Goal: Task Accomplishment & Management: Complete application form

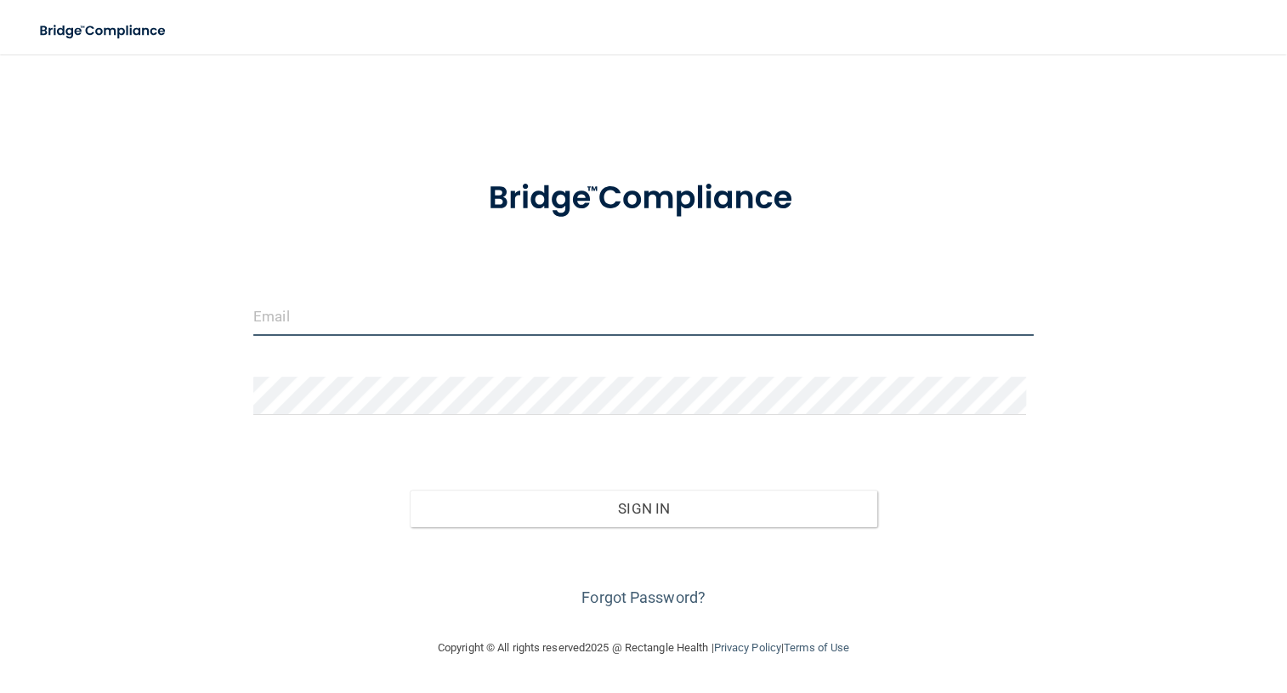
type input "[EMAIL_ADDRESS][DOMAIN_NAME]"
drag, startPoint x: 451, startPoint y: 333, endPoint x: 238, endPoint y: 327, distance: 213.5
click at [241, 331] on div "[EMAIL_ADDRESS][DOMAIN_NAME]" at bounding box center [644, 323] width 806 height 51
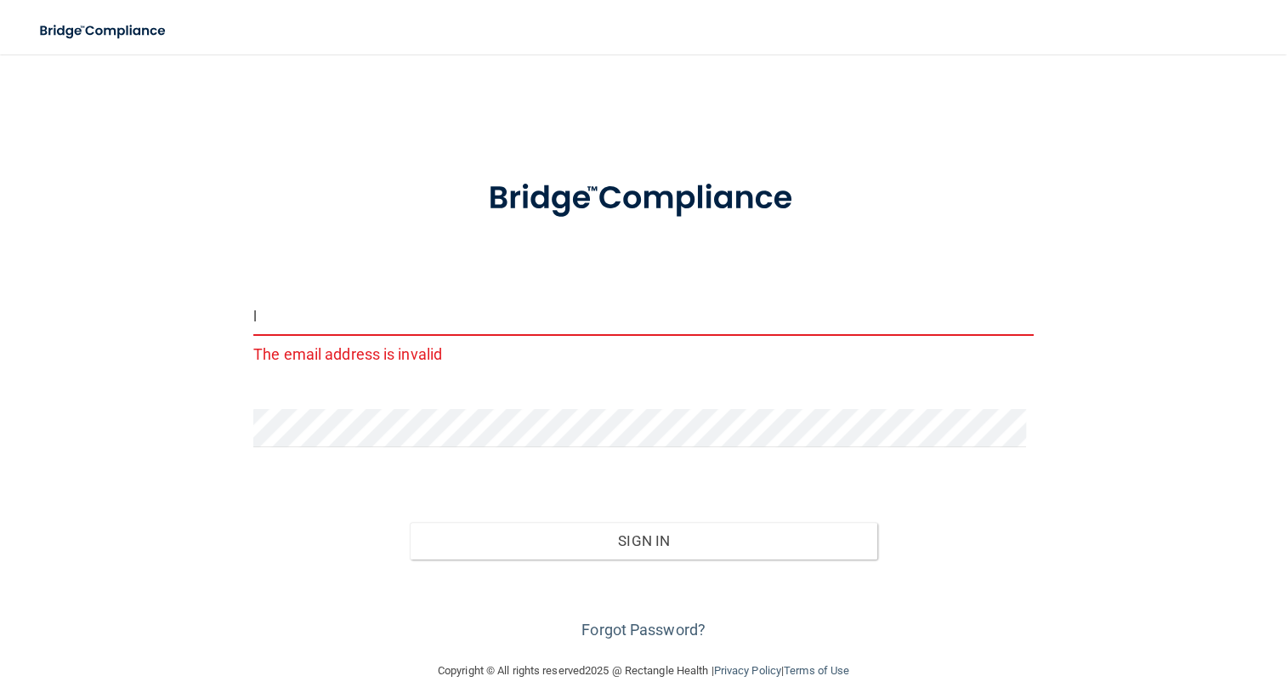
type input "[EMAIL_ADDRESS][DOMAIN_NAME]"
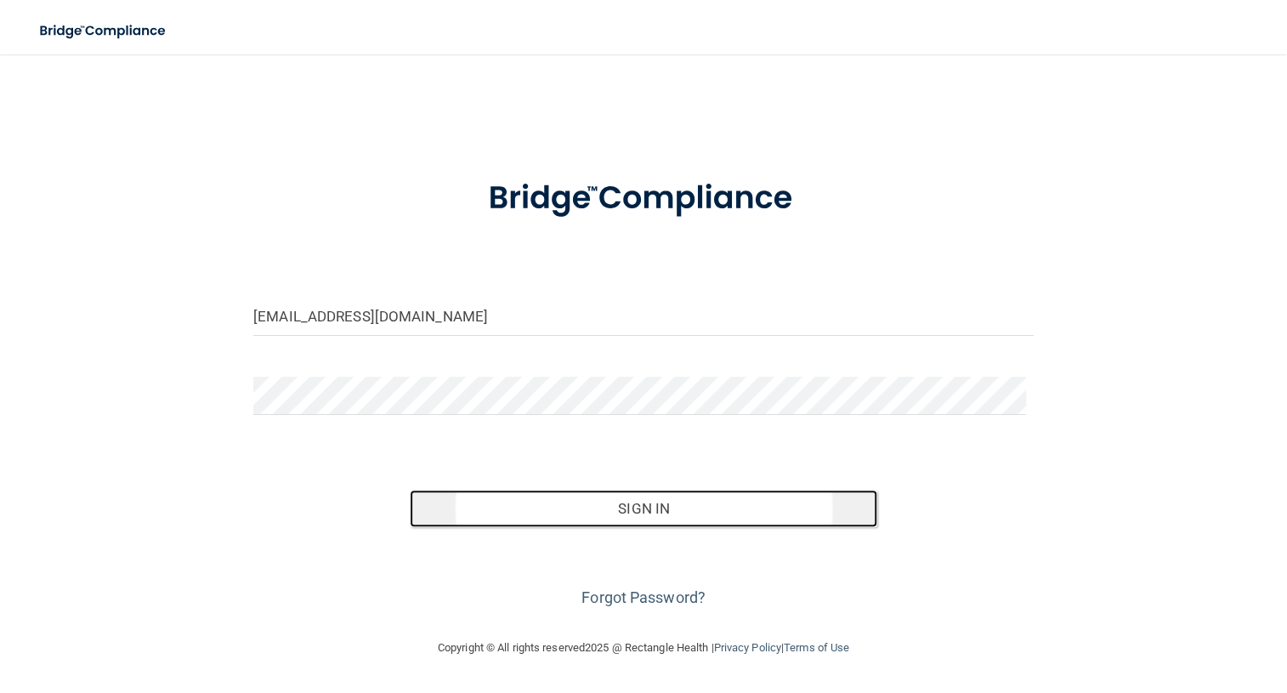
click at [590, 527] on button "Sign In" at bounding box center [644, 508] width 468 height 37
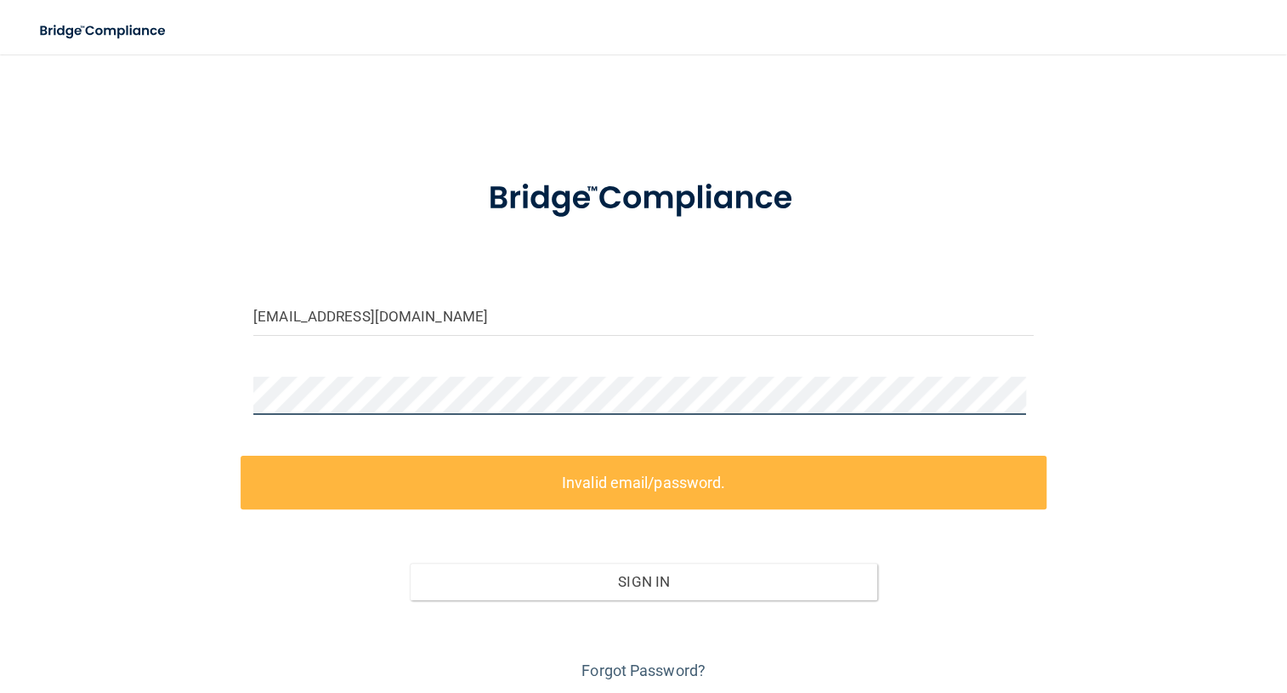
click at [241, 411] on div at bounding box center [644, 402] width 806 height 51
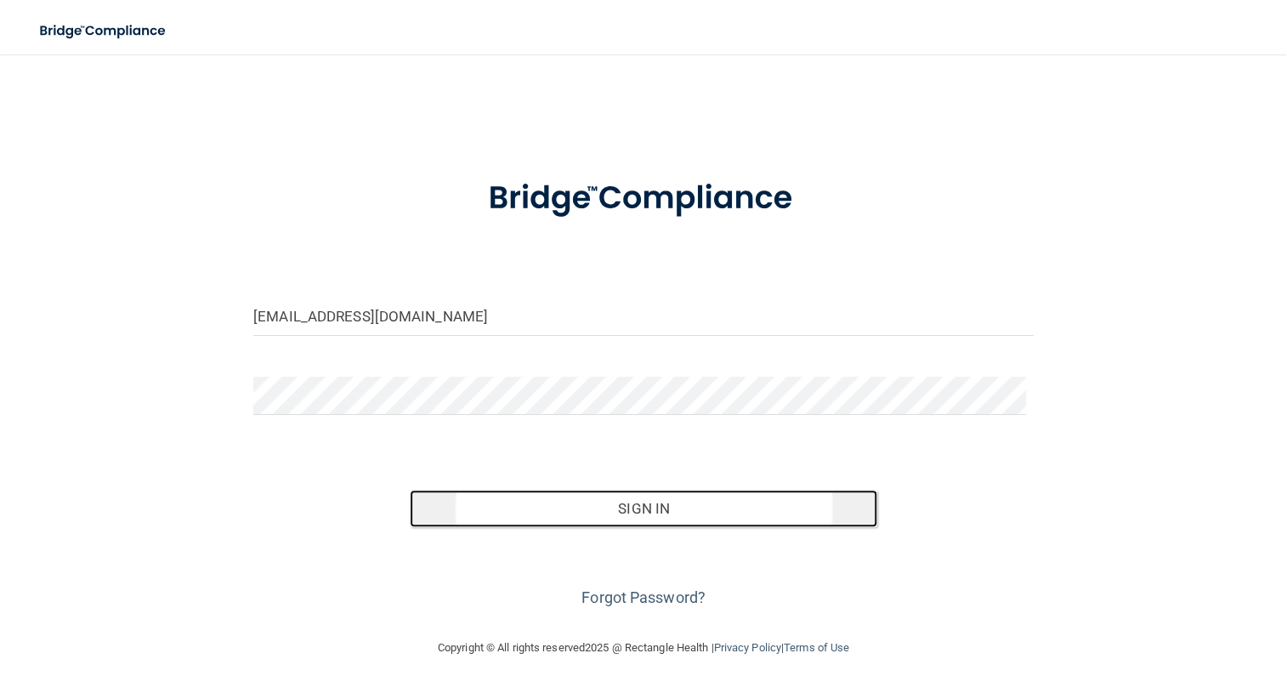
click at [525, 527] on button "Sign In" at bounding box center [644, 508] width 468 height 37
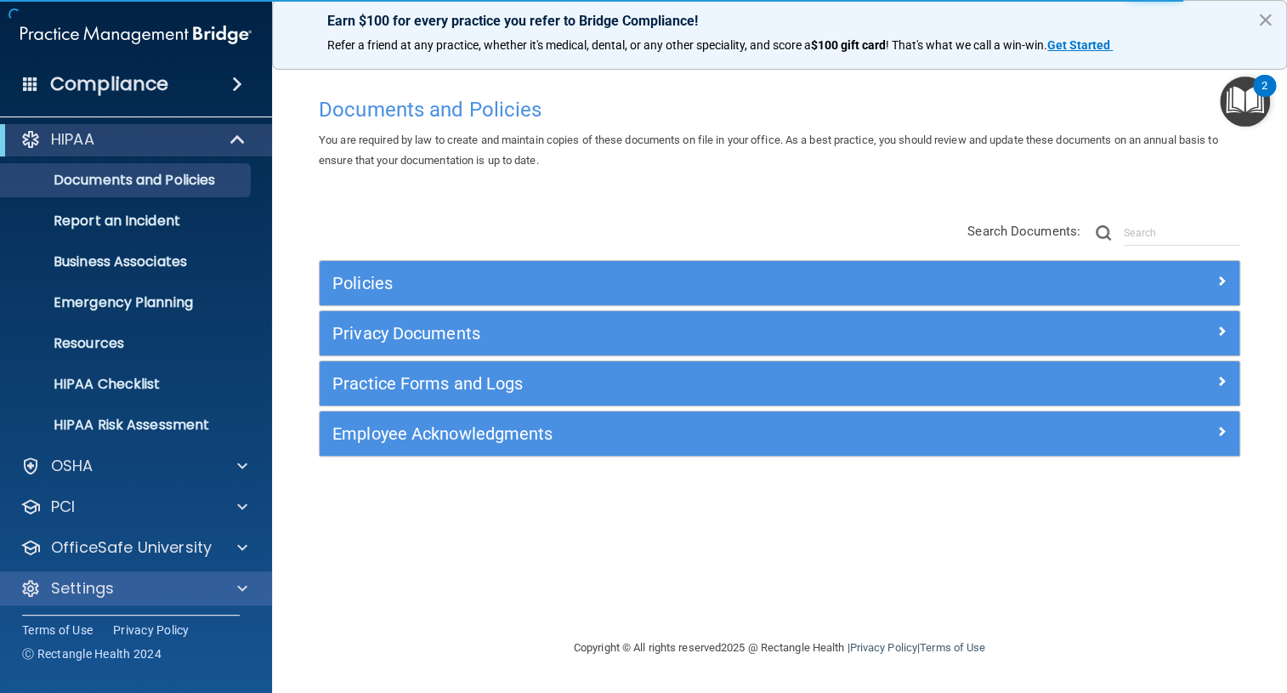
scroll to position [12, 0]
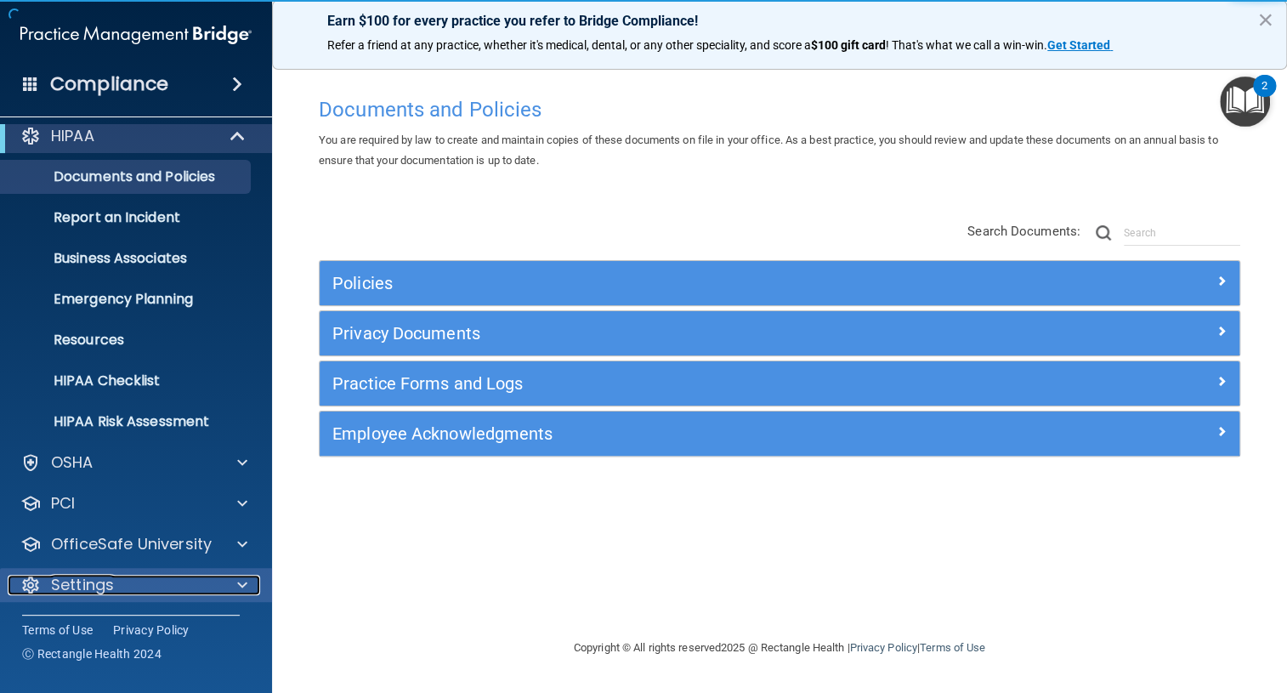
click at [242, 582] on span at bounding box center [242, 585] width 10 height 20
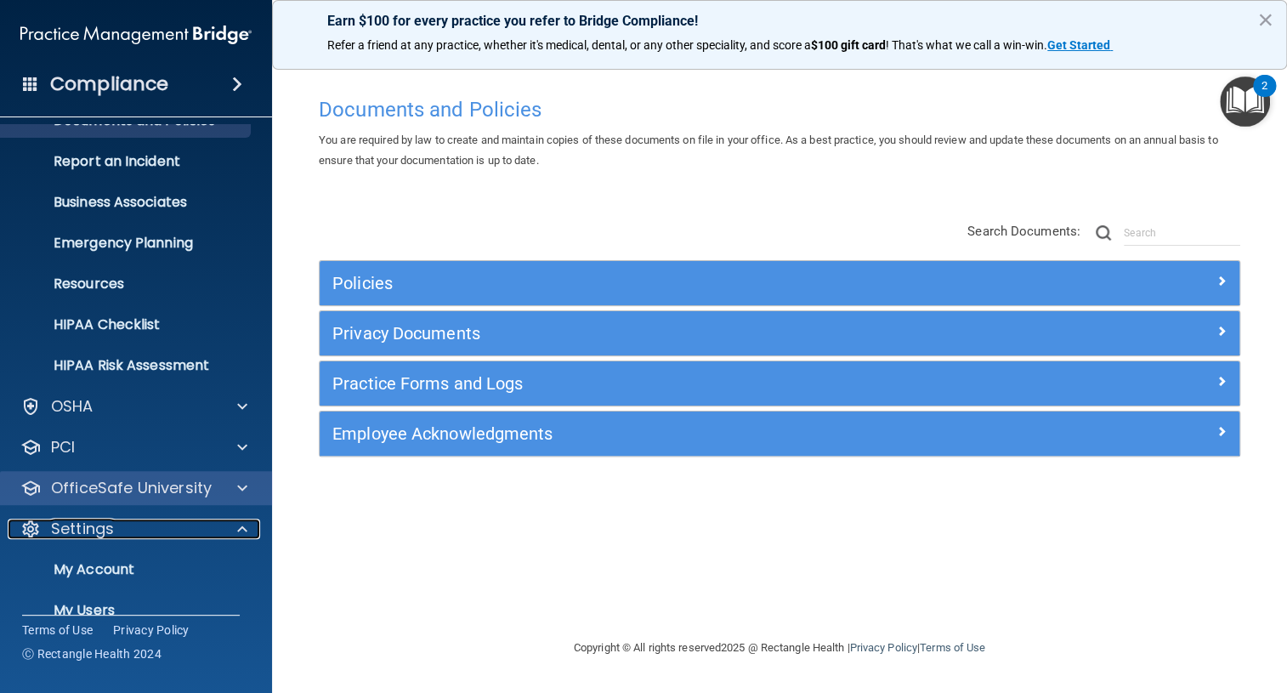
scroll to position [174, 0]
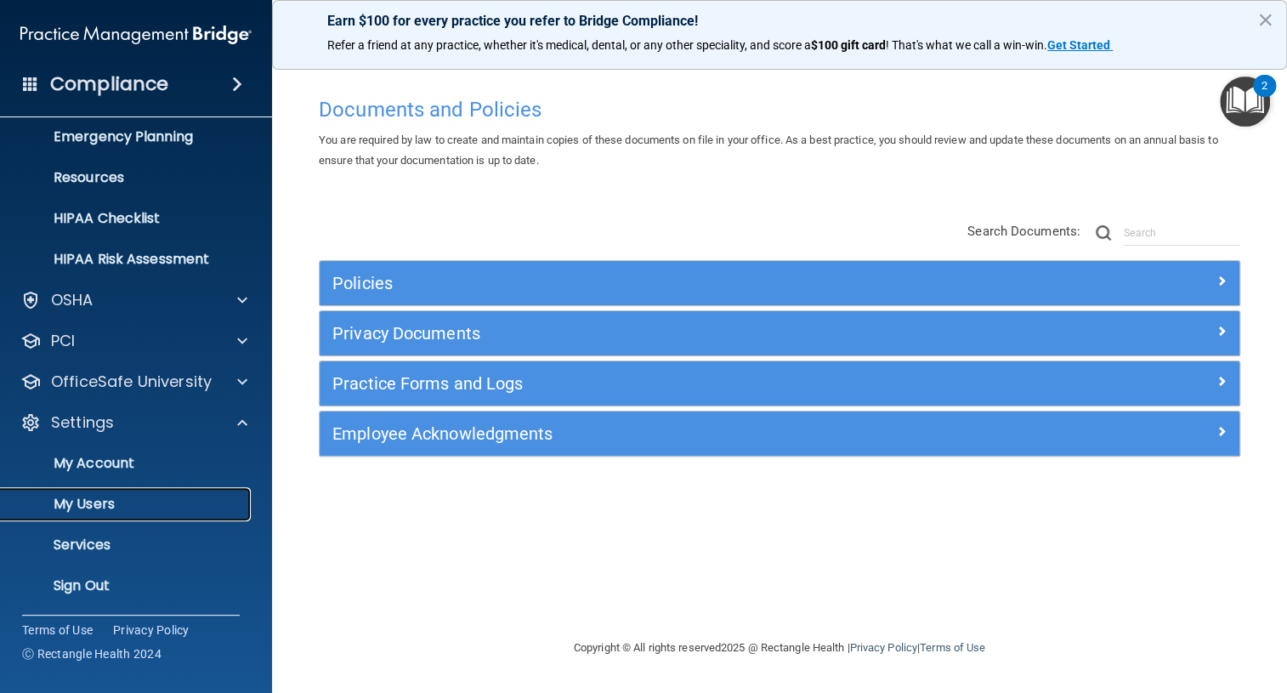
click at [99, 499] on p "My Users" at bounding box center [127, 504] width 232 height 17
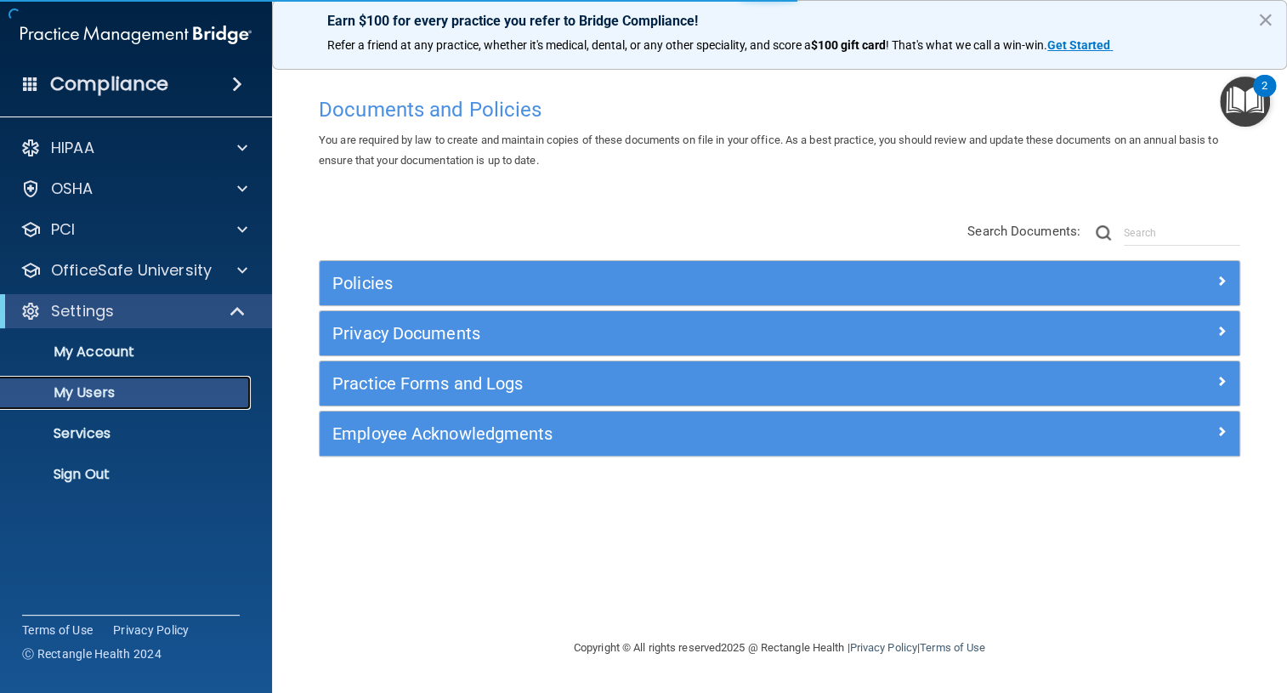
select select "20"
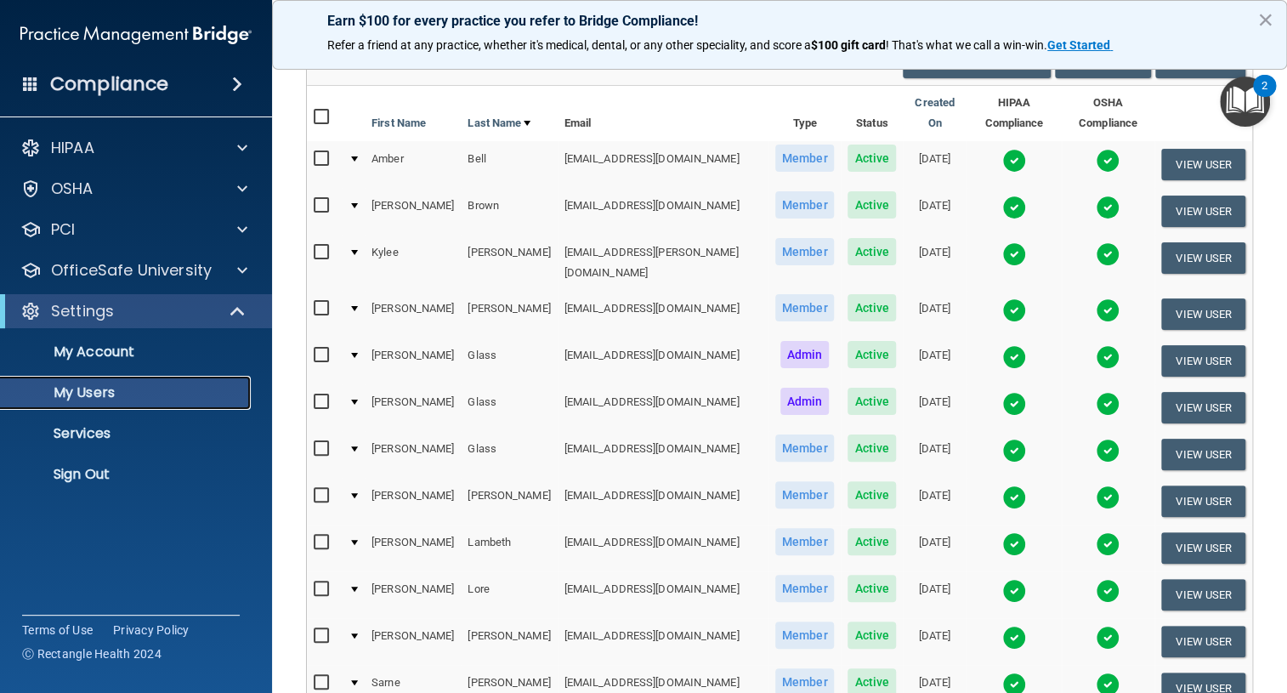
scroll to position [309, 0]
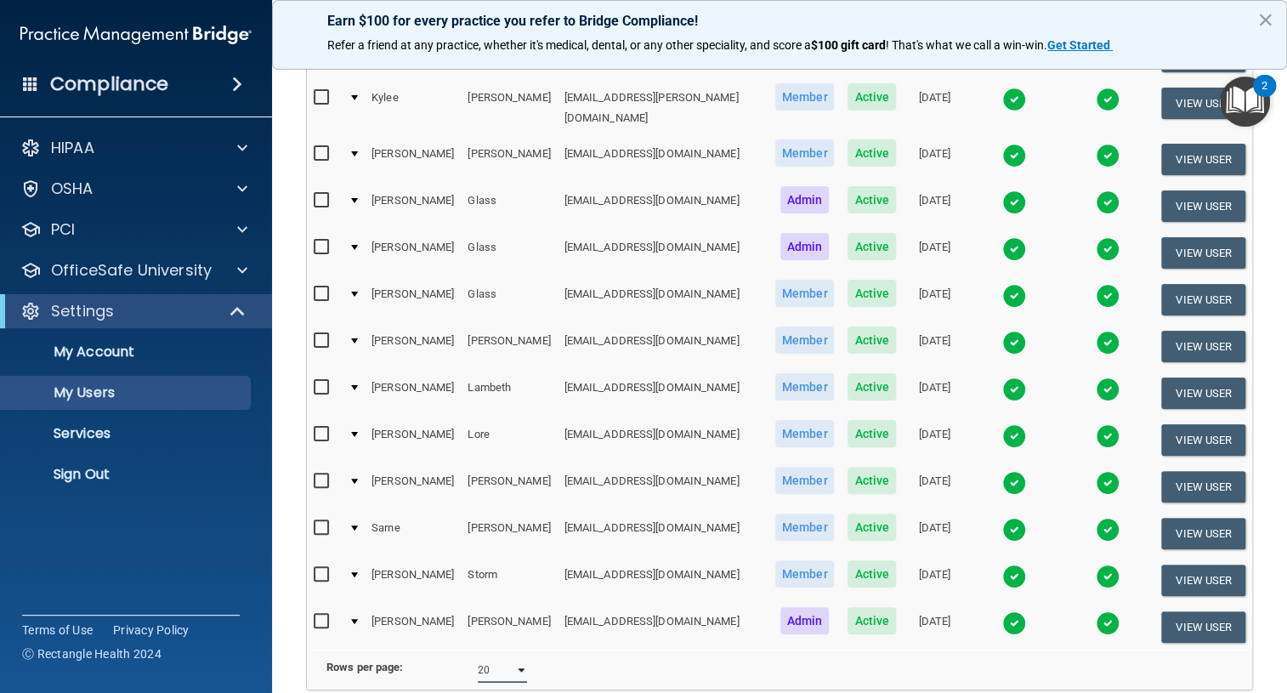
click at [519, 657] on select "10 20 30 40 all" at bounding box center [503, 670] width 50 height 26
click at [655, 657] on div "Rows per page: 10 20 30 40 all" at bounding box center [540, 670] width 479 height 26
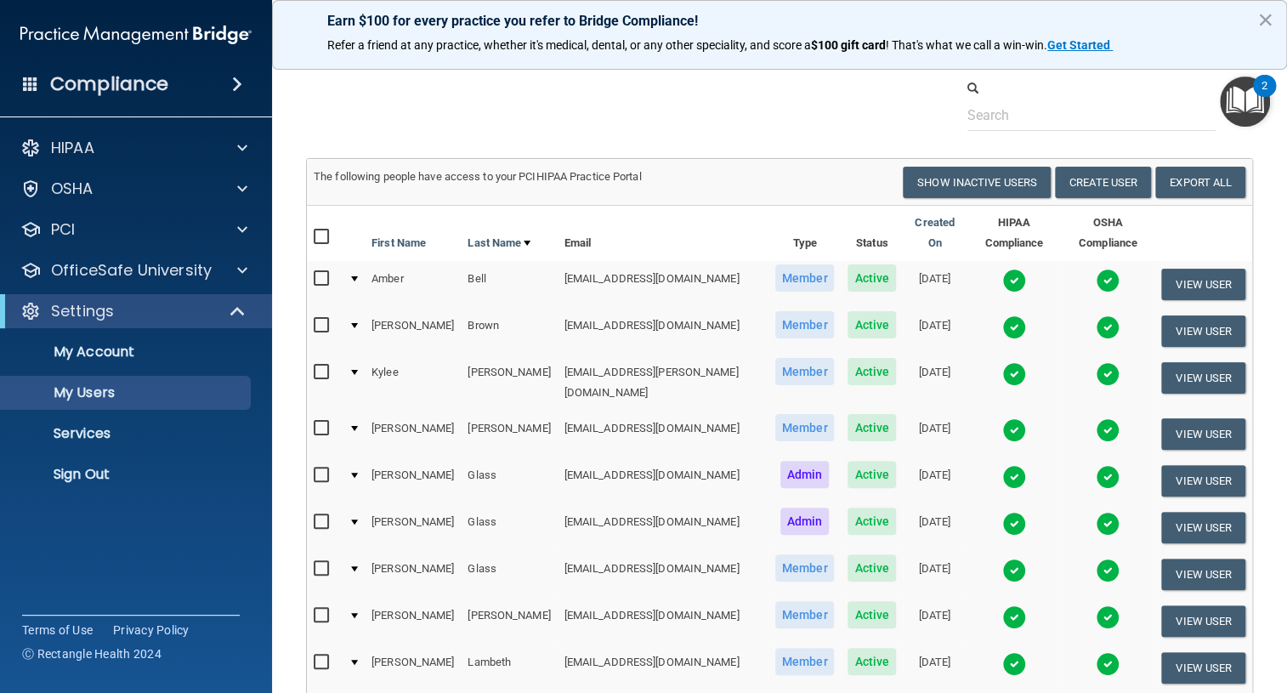
scroll to position [0, 0]
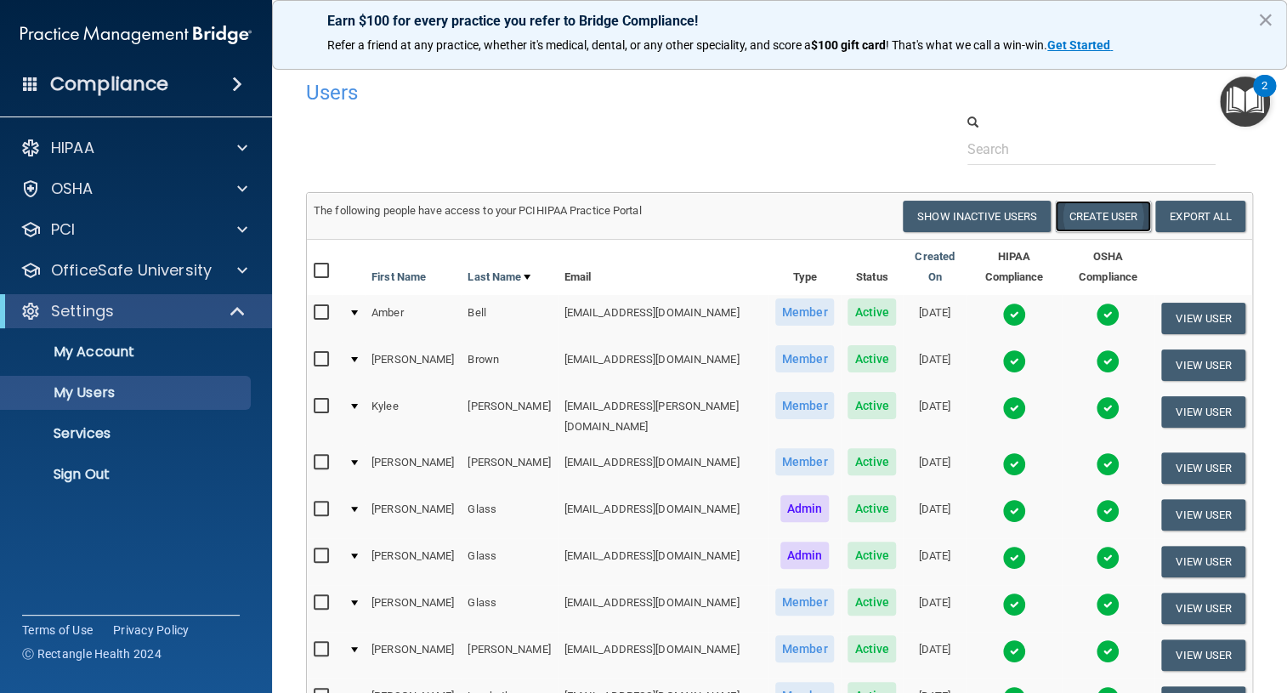
click at [1077, 218] on button "Create User" at bounding box center [1103, 216] width 96 height 31
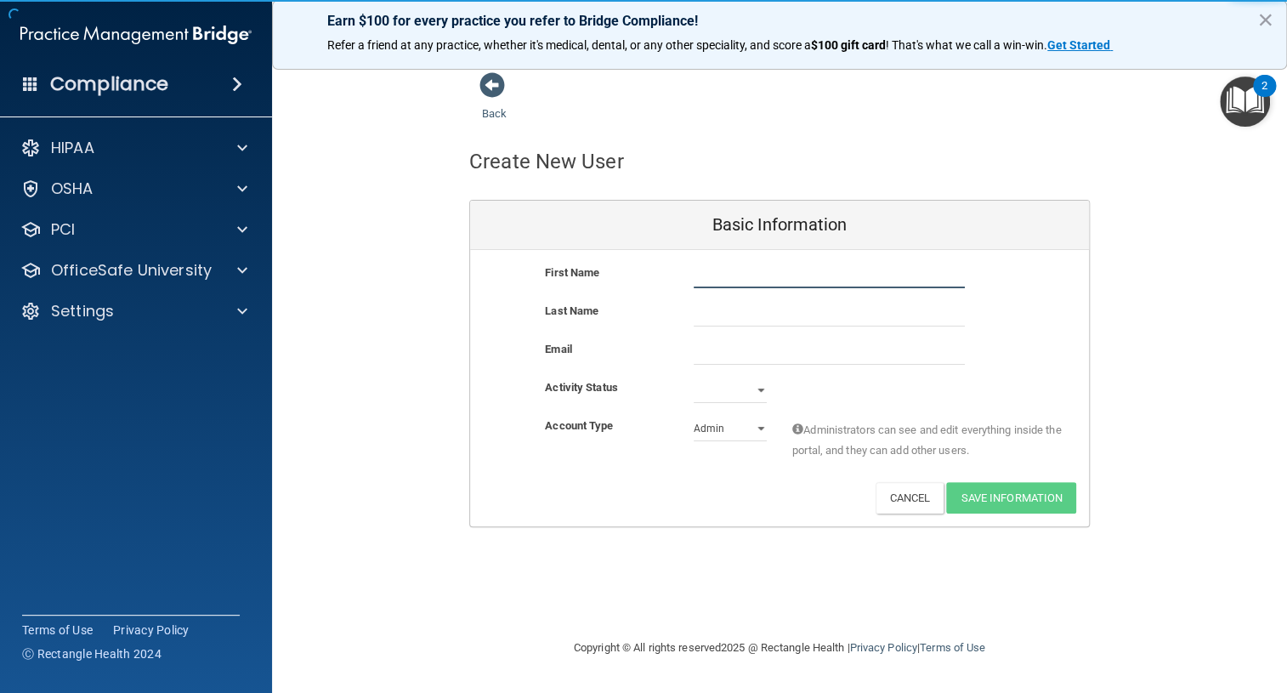
click at [714, 281] on input "text" at bounding box center [829, 276] width 271 height 26
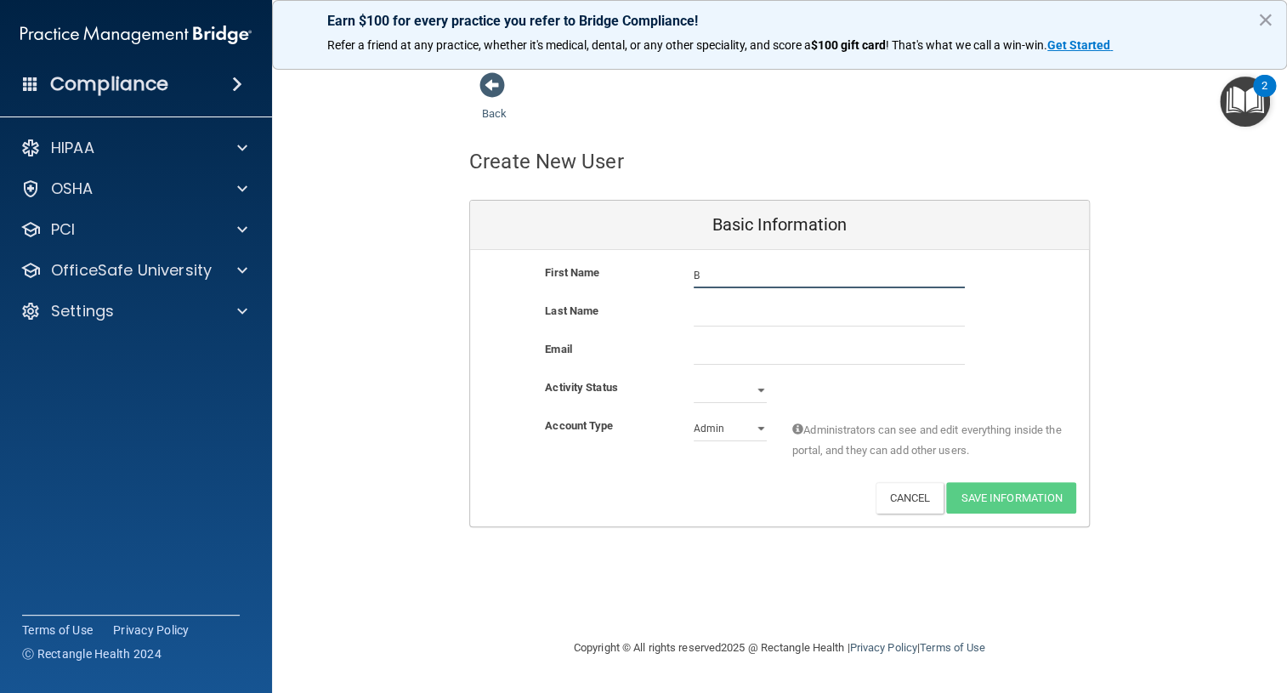
type input "[PERSON_NAME]"
type input "[EMAIL_ADDRESS][DOMAIN_NAME]"
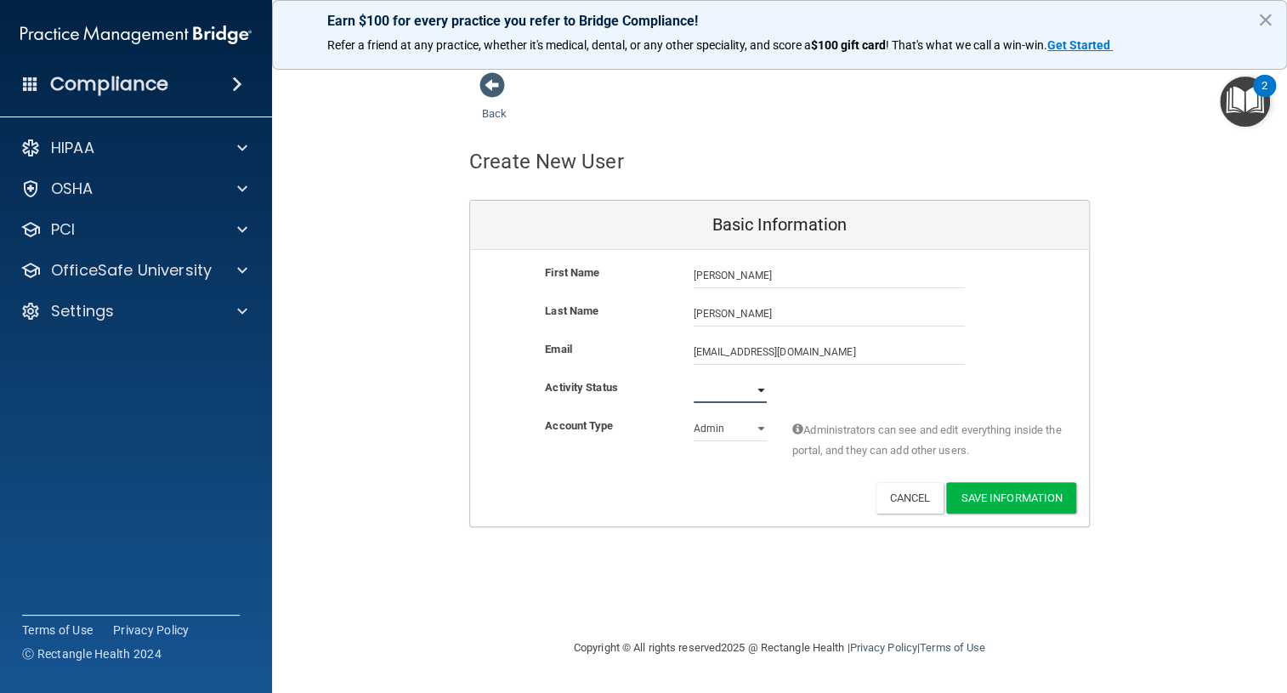
click at [761, 390] on select "Active Inactive" at bounding box center [730, 390] width 73 height 26
select select "active"
click at [694, 377] on select "Active Inactive" at bounding box center [730, 390] width 73 height 26
click at [754, 425] on select "Admin Member" at bounding box center [730, 429] width 73 height 26
select select "practice_member"
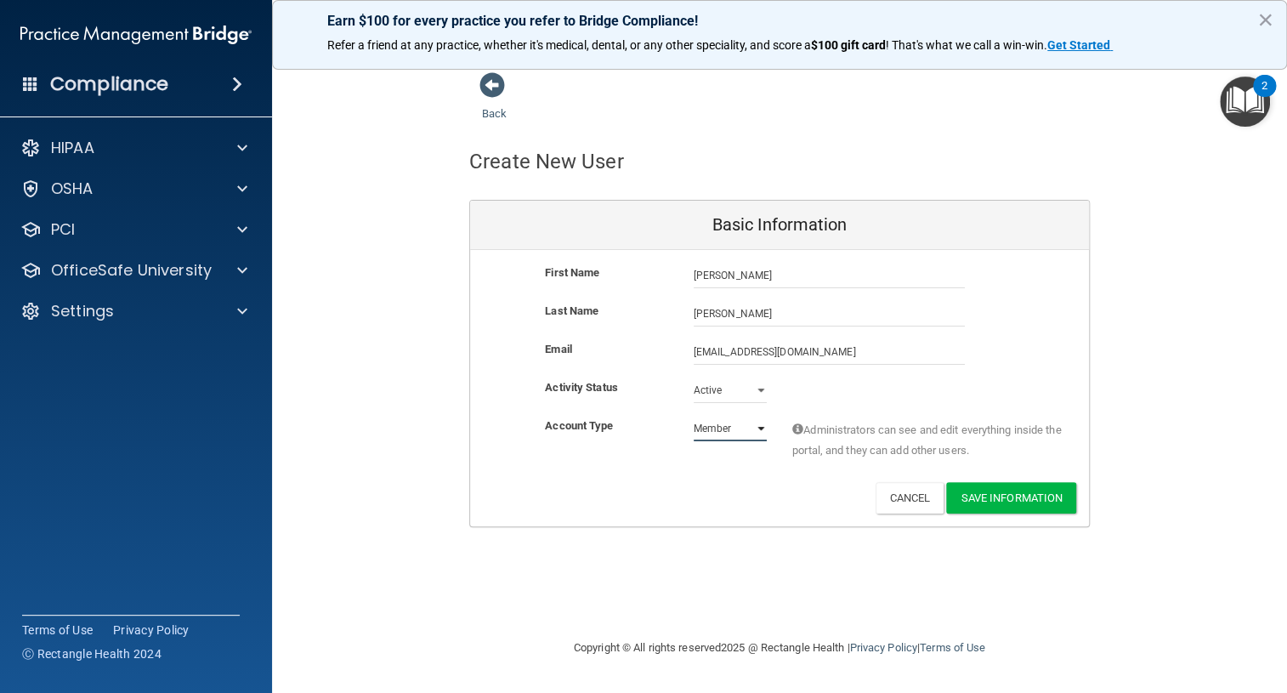
click at [694, 416] on select "Admin Member" at bounding box center [730, 429] width 73 height 26
click at [989, 497] on button "Save Information" at bounding box center [1011, 497] width 130 height 31
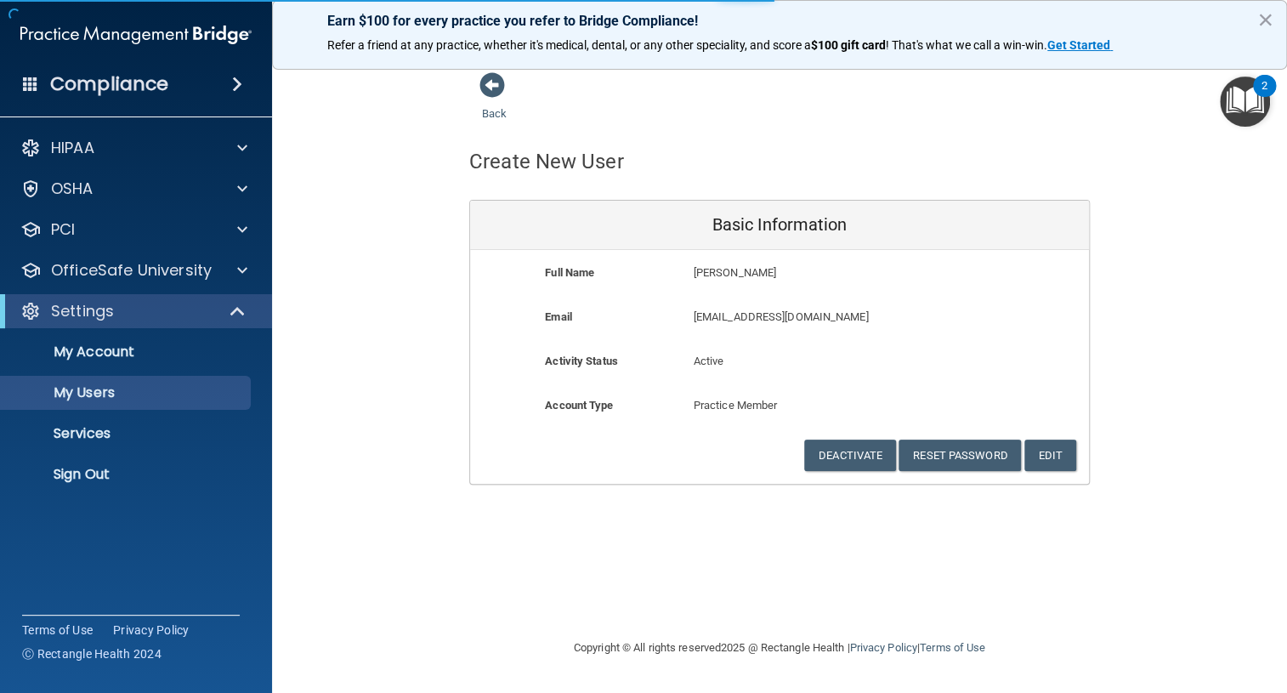
select select "20"
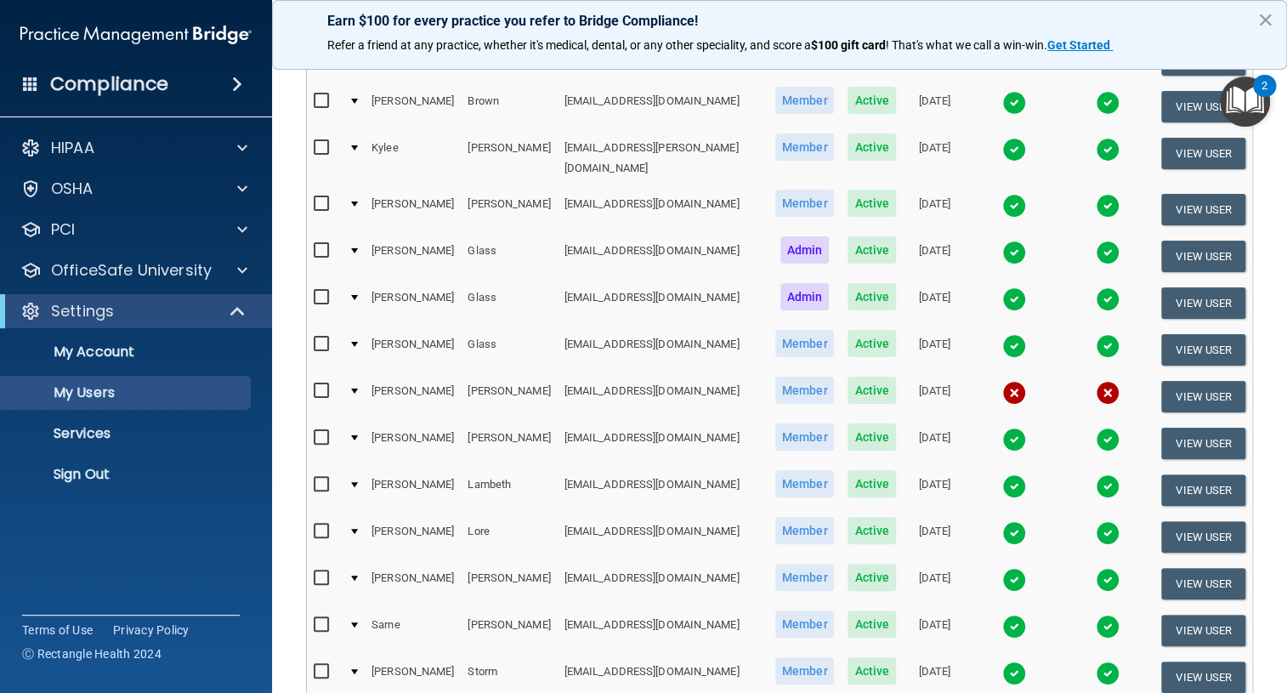
scroll to position [386, 0]
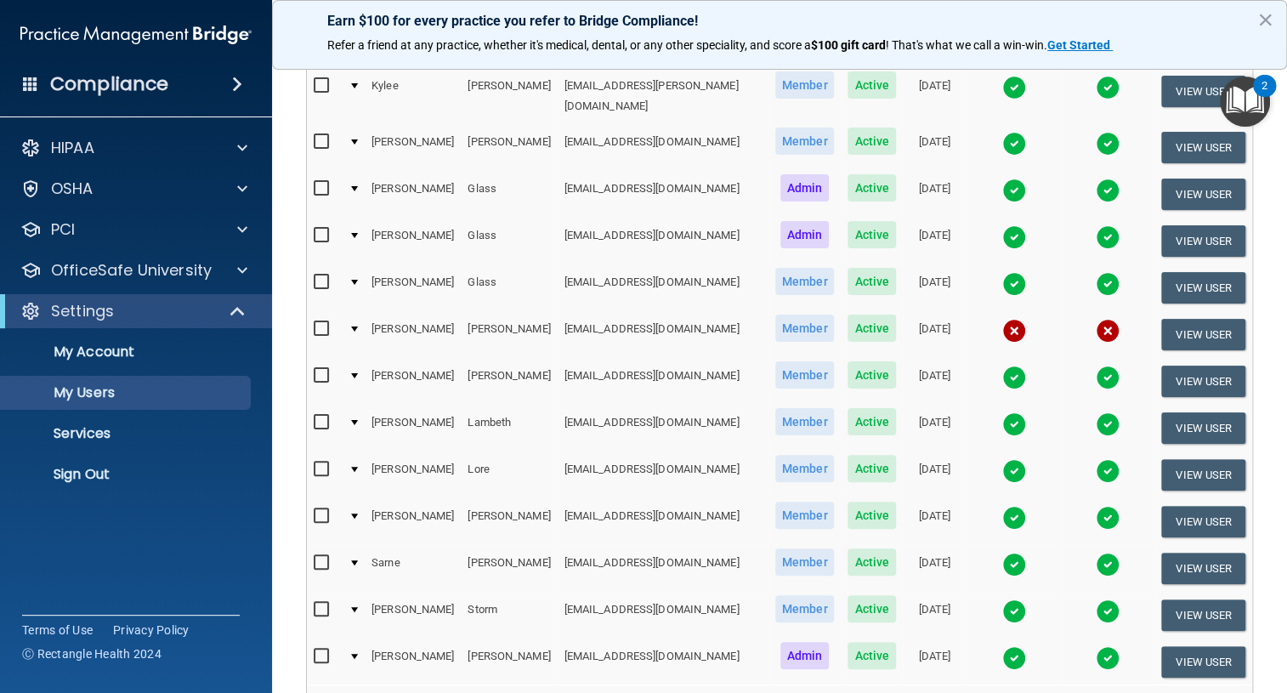
click at [320, 322] on input "checkbox" at bounding box center [324, 329] width 20 height 14
checkbox input "true"
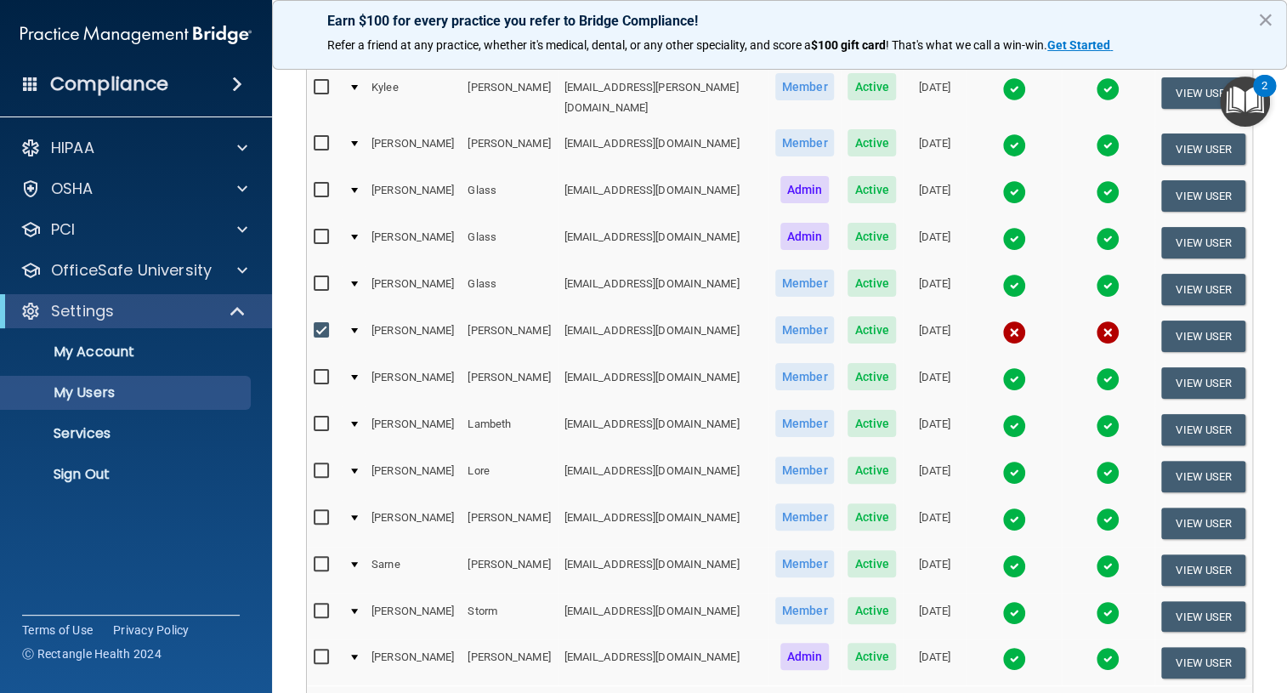
scroll to position [388, 0]
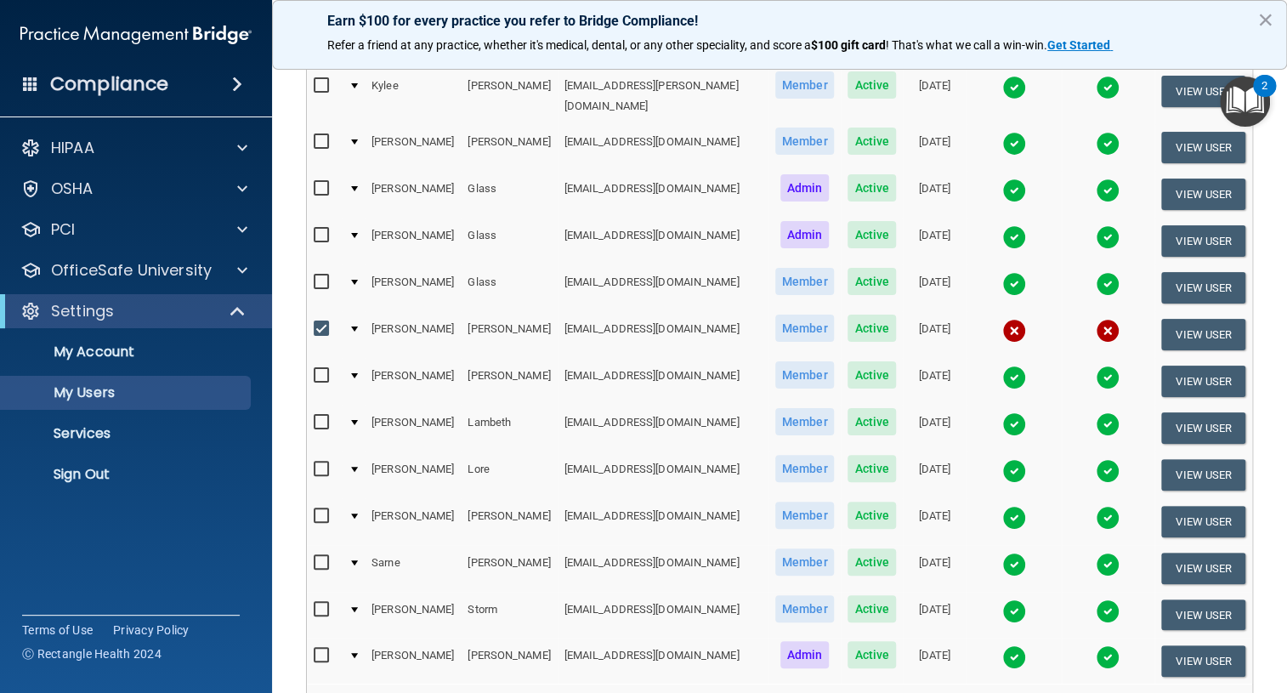
click at [507, 311] on td "[PERSON_NAME]" at bounding box center [509, 334] width 96 height 47
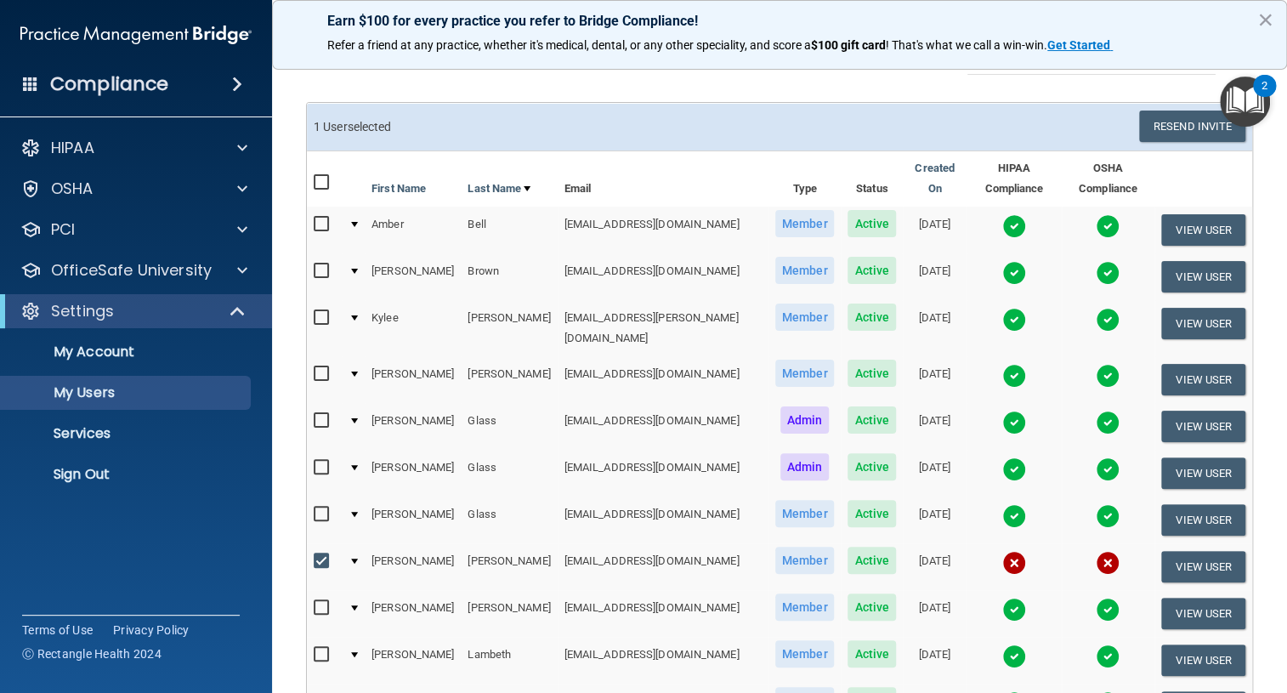
scroll to position [0, 0]
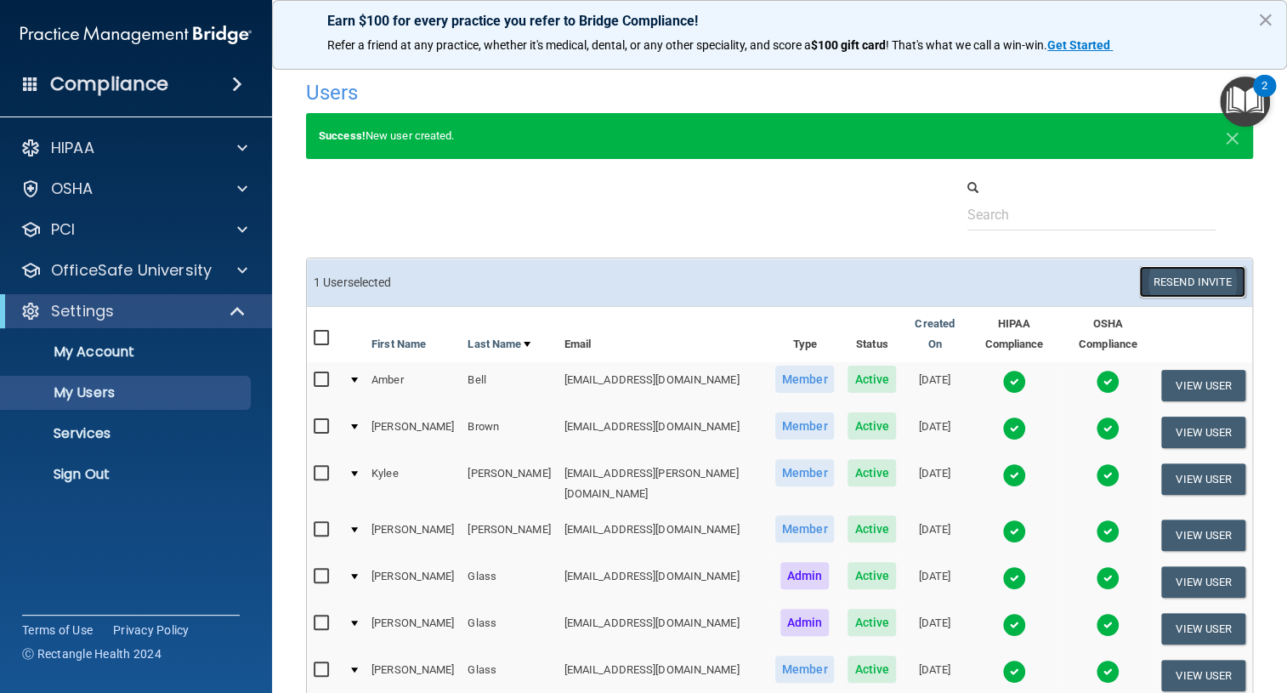
click at [1177, 286] on button "Resend Invite" at bounding box center [1192, 281] width 106 height 31
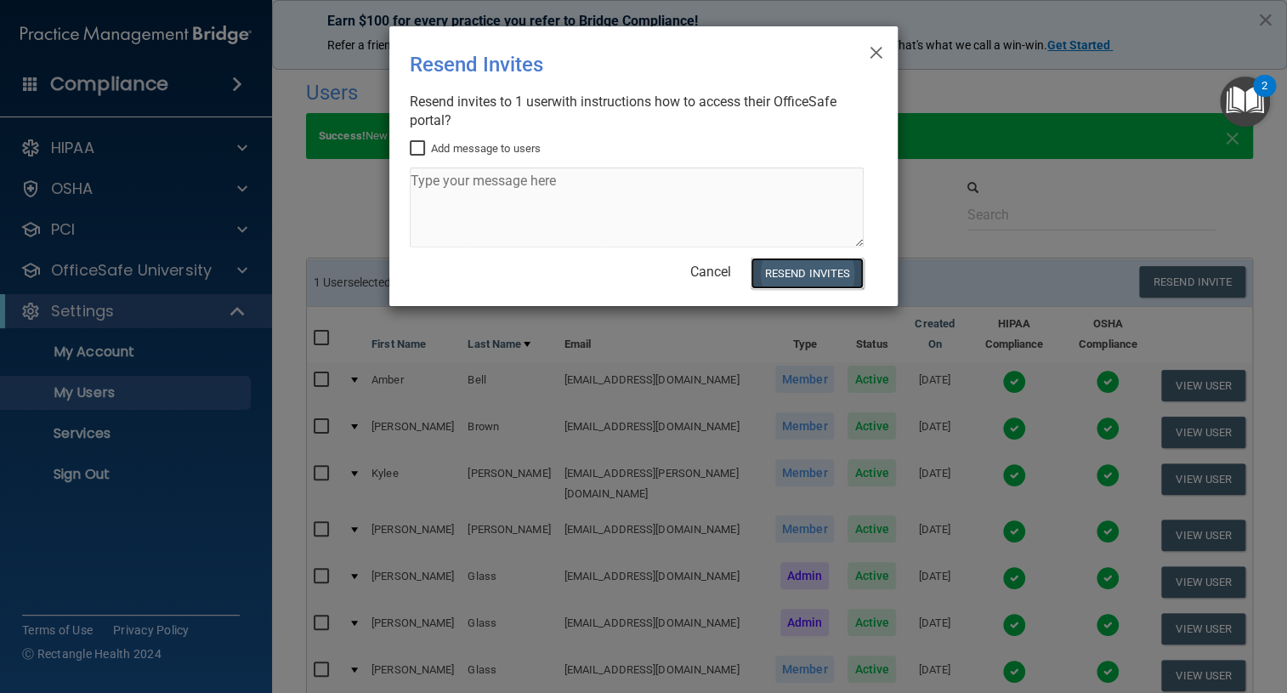
click at [806, 272] on button "Resend Invites" at bounding box center [807, 273] width 113 height 31
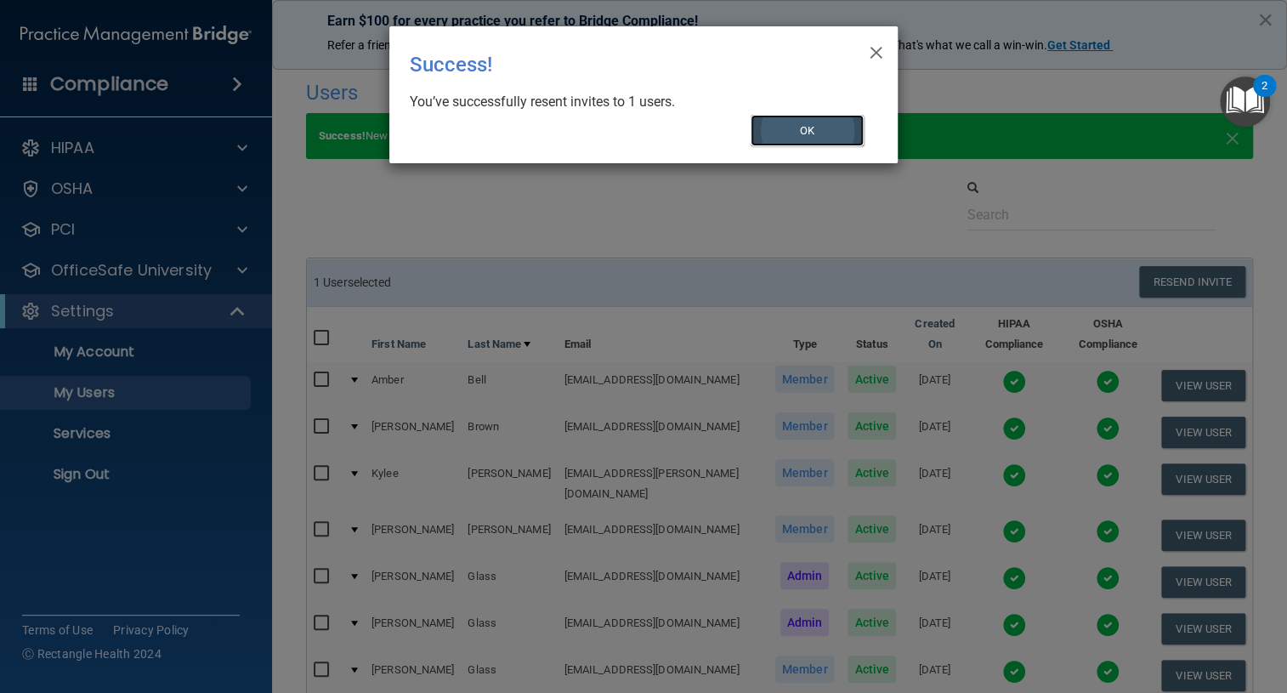
click at [798, 128] on button "OK" at bounding box center [808, 130] width 114 height 31
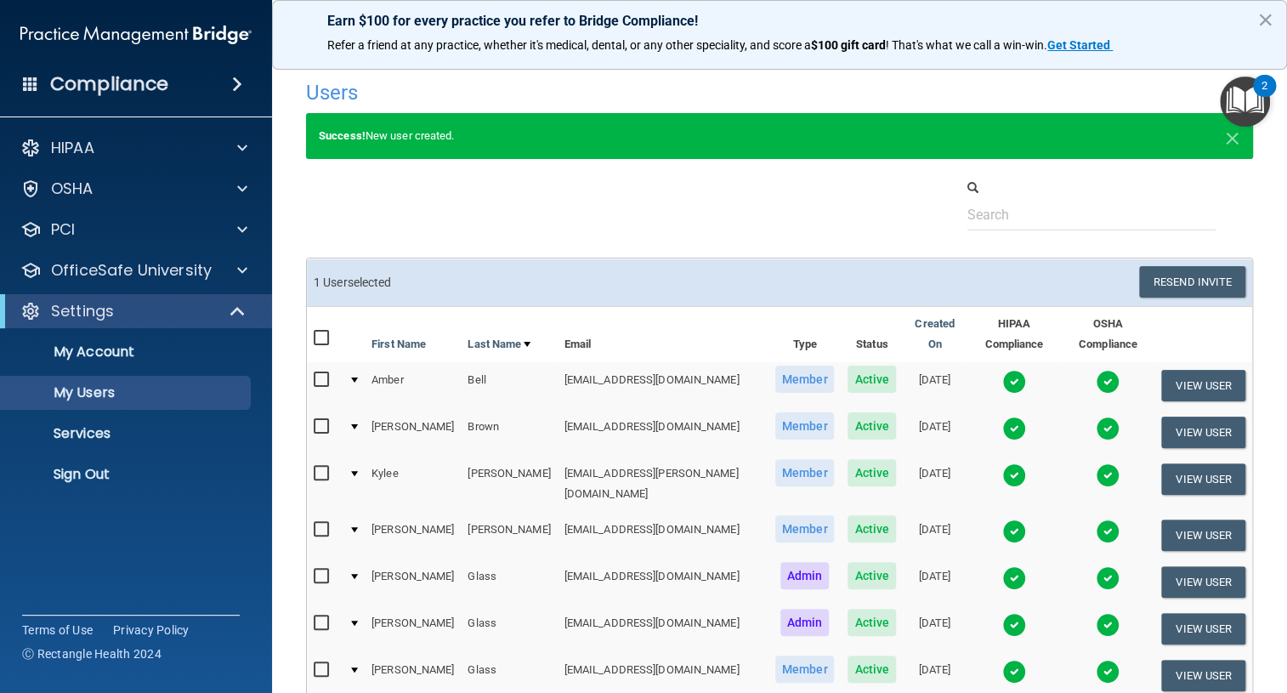
click at [233, 82] on span at bounding box center [237, 84] width 10 height 20
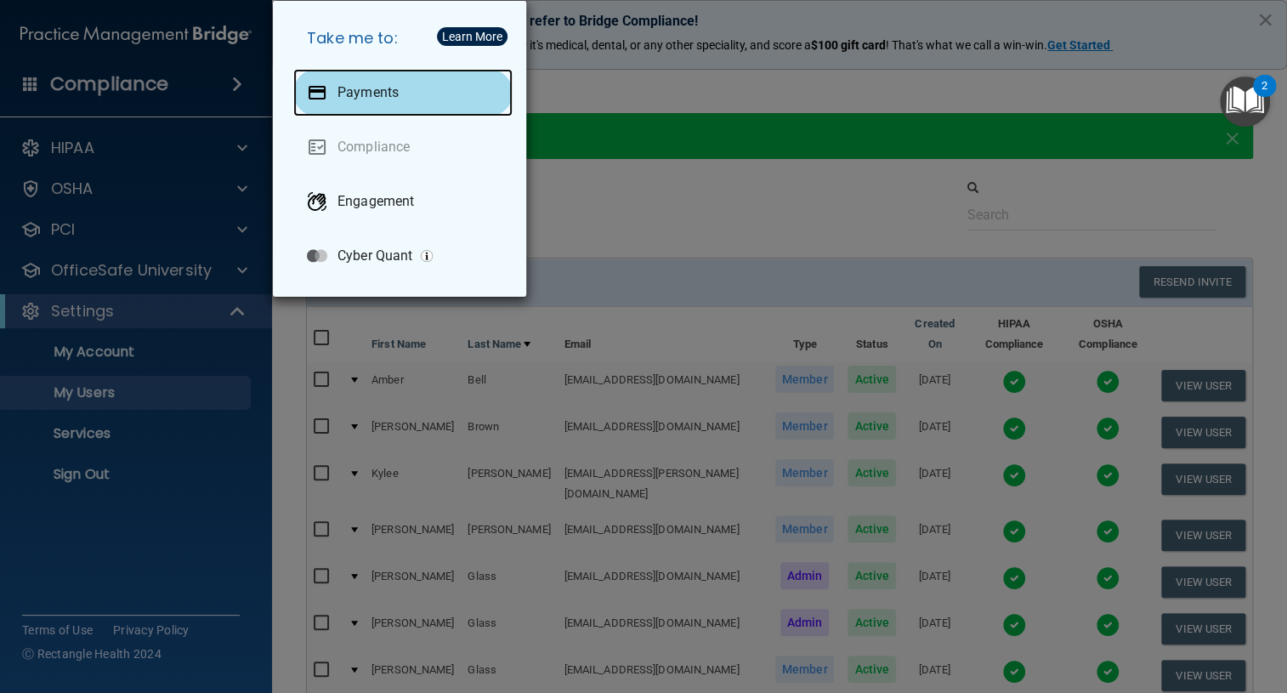
click at [323, 93] on div at bounding box center [317, 92] width 20 height 20
